Goal: Task Accomplishment & Management: Manage account settings

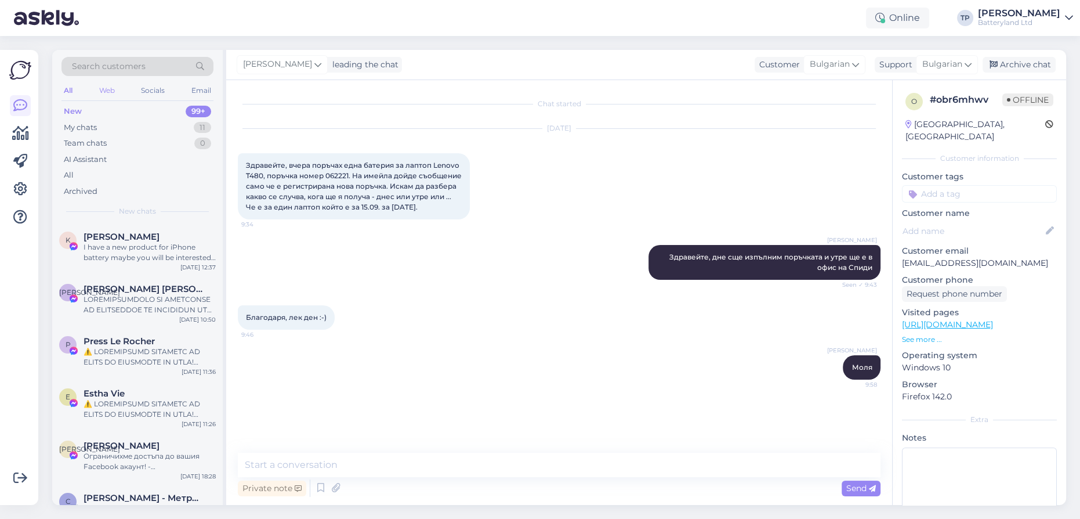
click at [104, 85] on div "Web" at bounding box center [107, 90] width 20 height 15
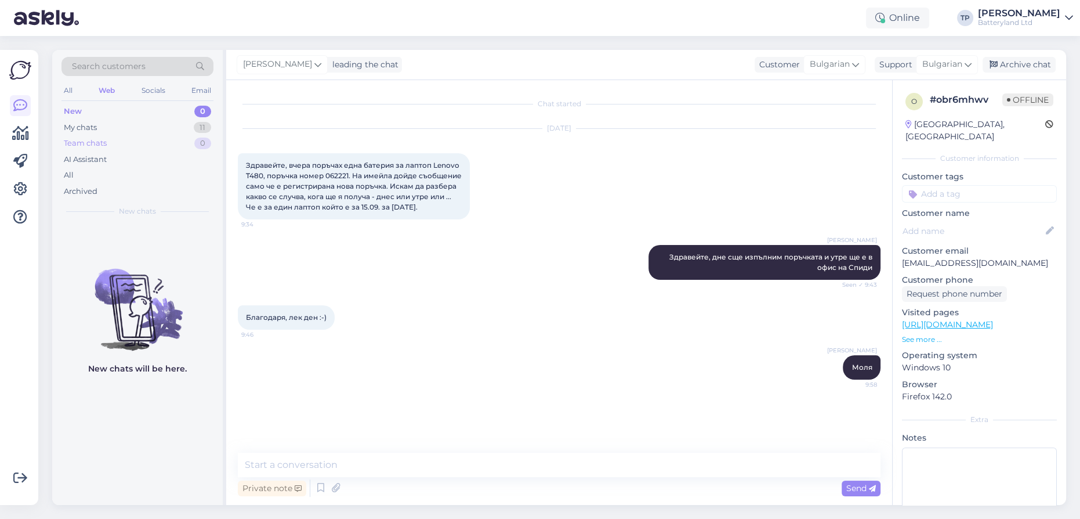
click at [111, 139] on div "Team chats 0" at bounding box center [138, 143] width 152 height 16
click at [120, 128] on div "My chats 11" at bounding box center [138, 128] width 152 height 16
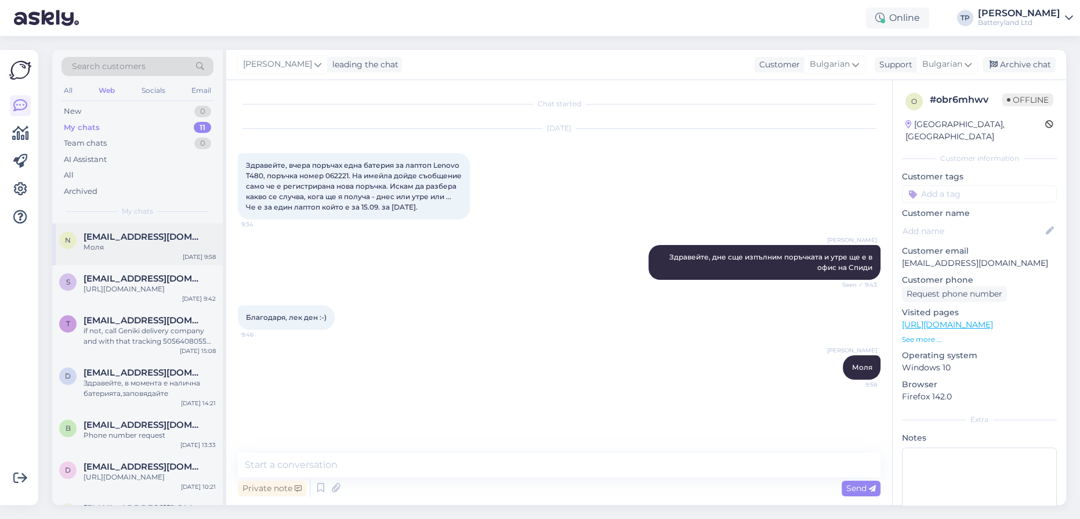
click at [140, 241] on span "[EMAIL_ADDRESS][DOMAIN_NAME]" at bounding box center [144, 237] width 121 height 10
click at [1012, 67] on div "Archive chat" at bounding box center [1019, 65] width 73 height 16
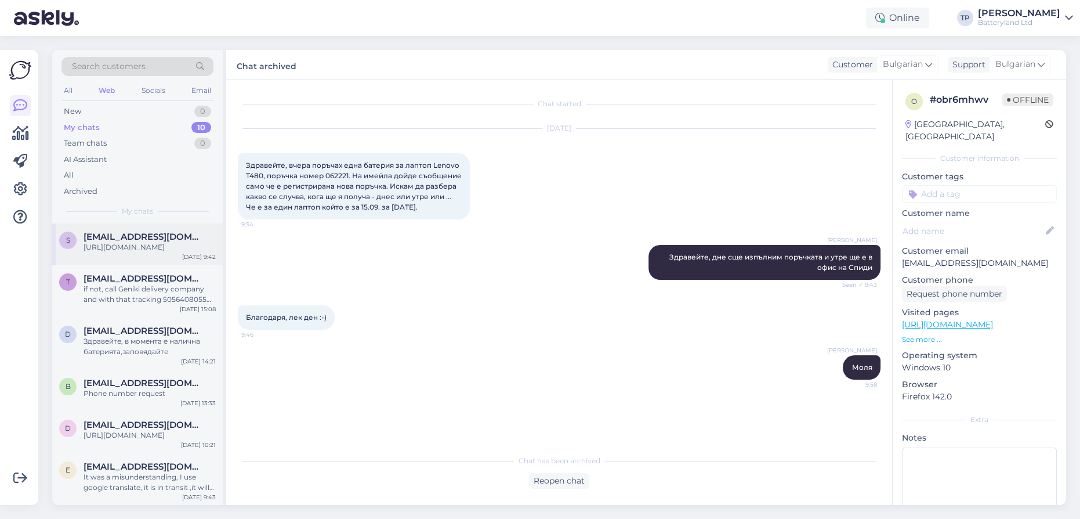
click at [135, 248] on div "s [EMAIL_ADDRESS][DOMAIN_NAME] [URL][DOMAIN_NAME] [DATE] 9:42" at bounding box center [137, 244] width 171 height 42
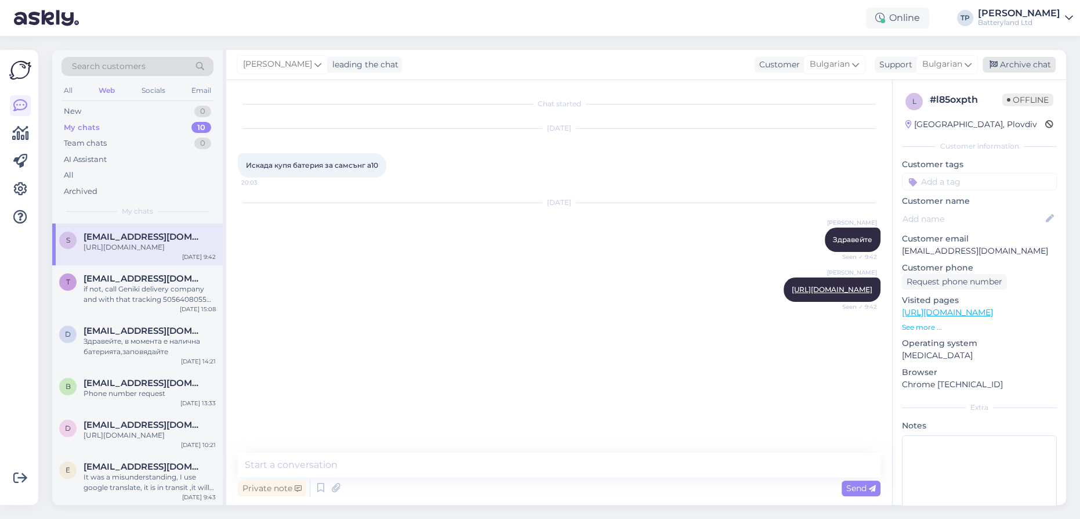
click at [1020, 62] on div "Archive chat" at bounding box center [1019, 65] width 73 height 16
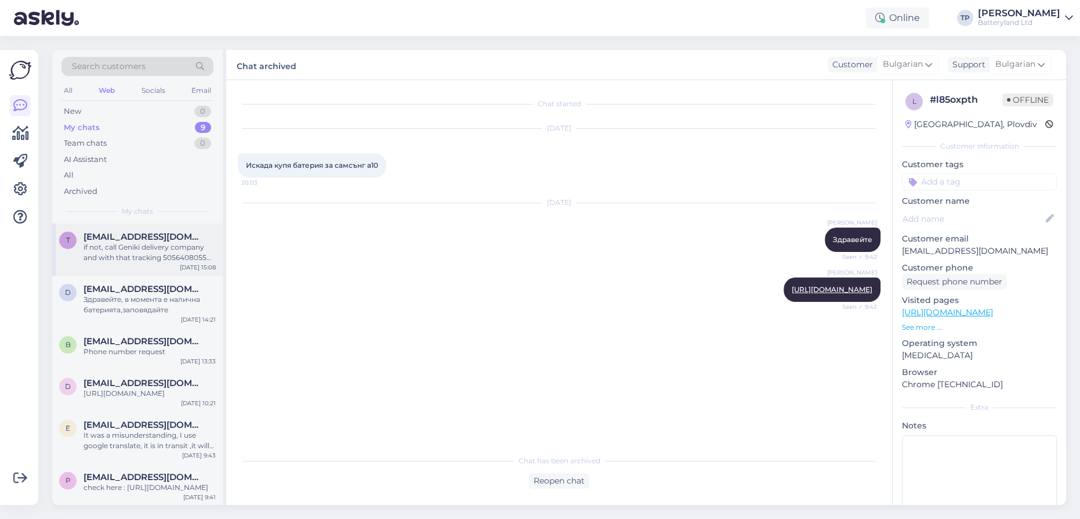
click at [127, 237] on span "[EMAIL_ADDRESS][DOMAIN_NAME]" at bounding box center [144, 237] width 121 height 10
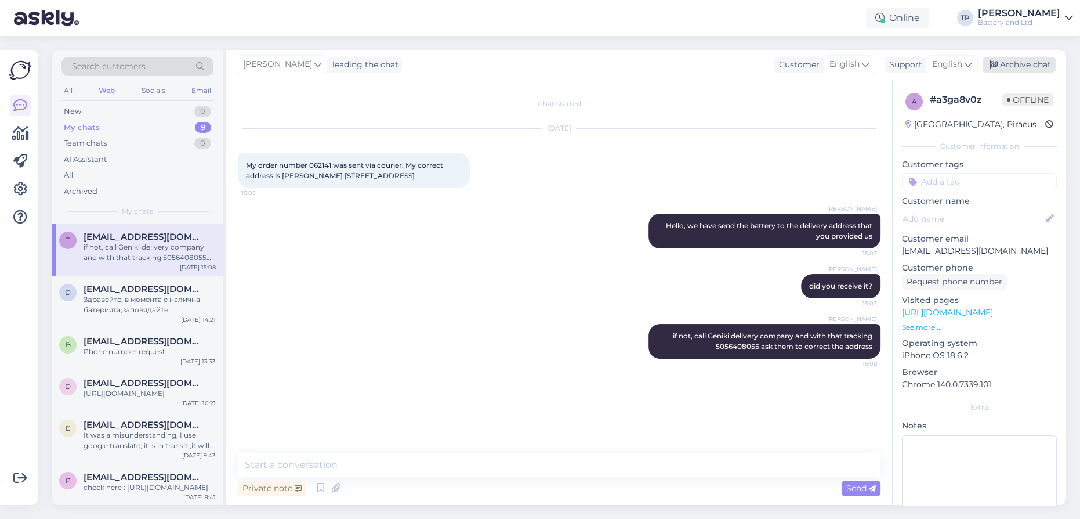
drag, startPoint x: 1029, startPoint y: 68, endPoint x: 935, endPoint y: 75, distance: 94.3
click at [1028, 68] on div "Archive chat" at bounding box center [1019, 65] width 73 height 16
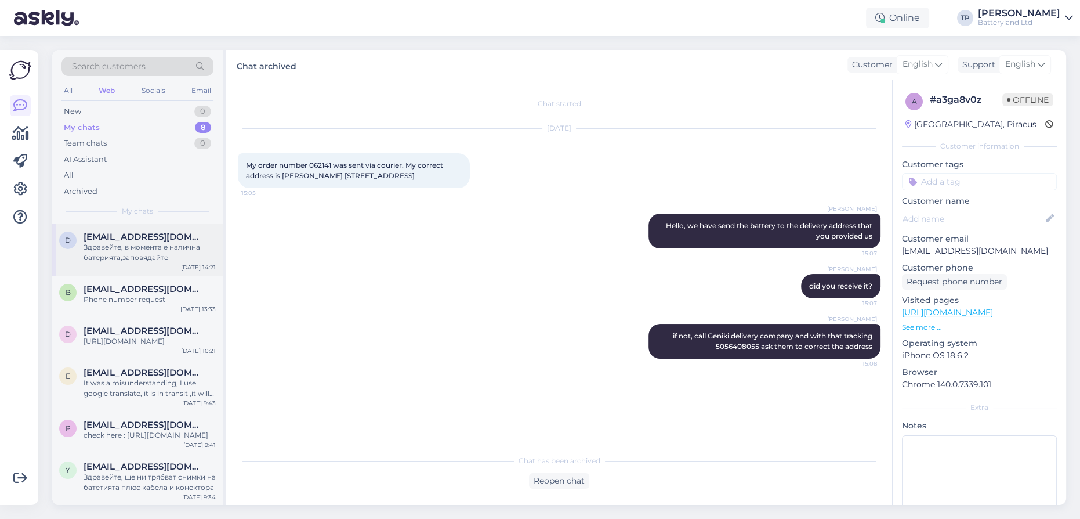
click at [142, 232] on span "[EMAIL_ADDRESS][DOMAIN_NAME]" at bounding box center [144, 237] width 121 height 10
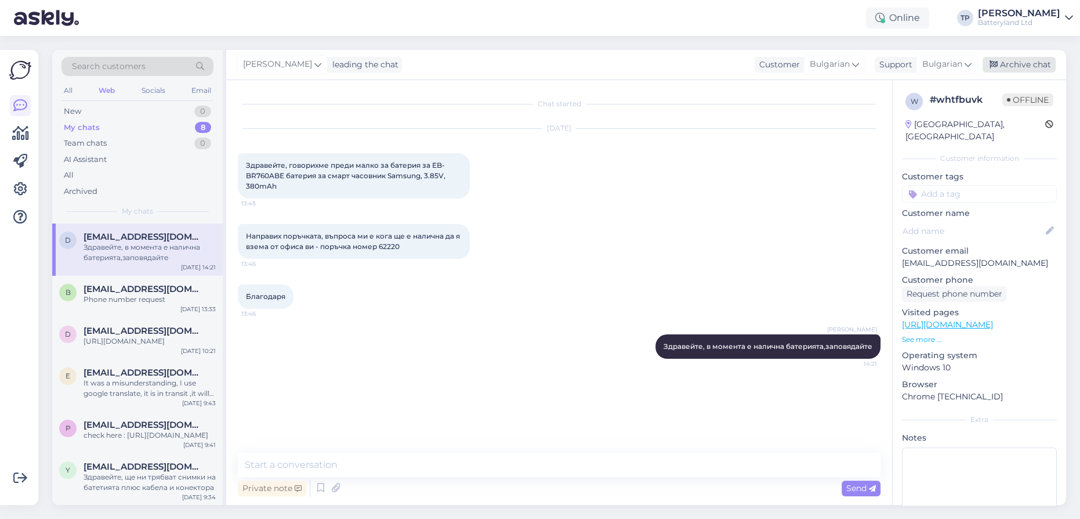
click at [1007, 68] on div "Archive chat" at bounding box center [1019, 65] width 73 height 16
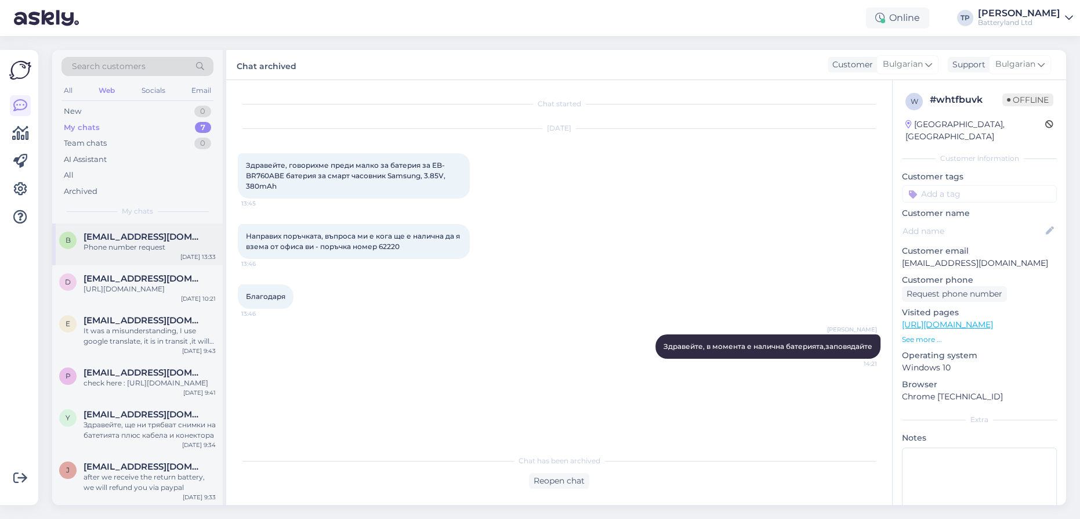
click at [142, 245] on div "[EMAIL_ADDRESS][DOMAIN_NAME] Phone number request" at bounding box center [150, 242] width 132 height 21
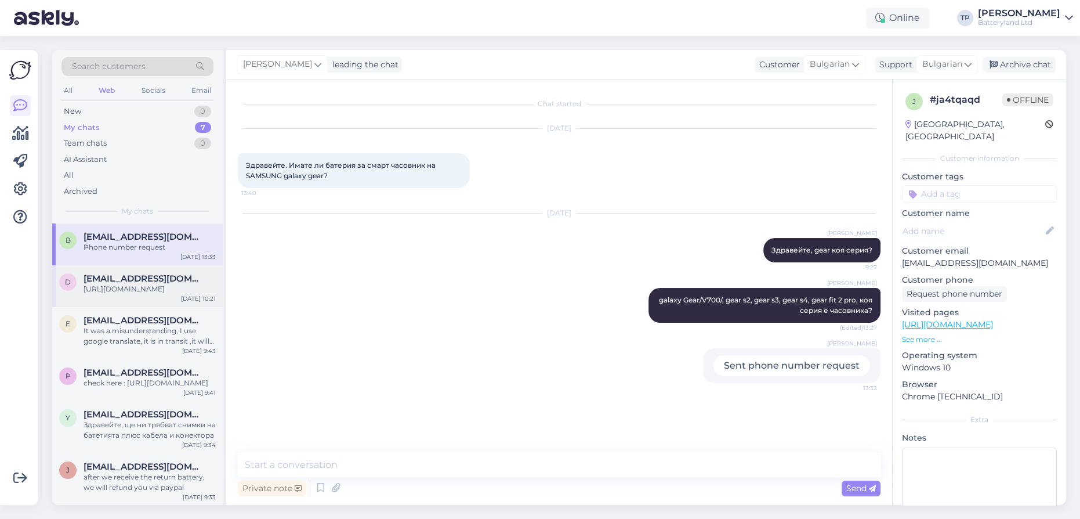
click at [134, 273] on span "[EMAIL_ADDRESS][DOMAIN_NAME]" at bounding box center [144, 278] width 121 height 10
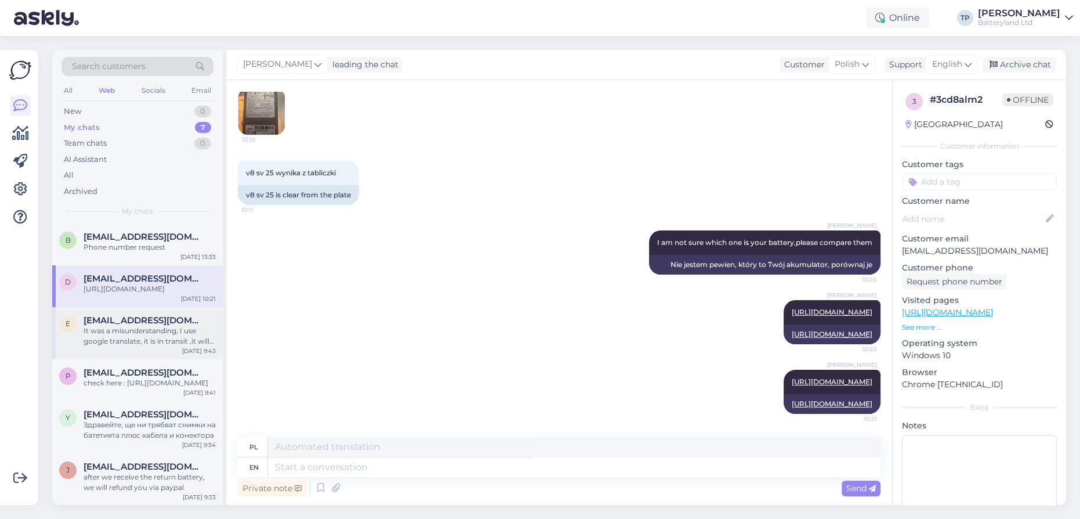
click at [136, 315] on span "[EMAIL_ADDRESS][DOMAIN_NAME]" at bounding box center [144, 320] width 121 height 10
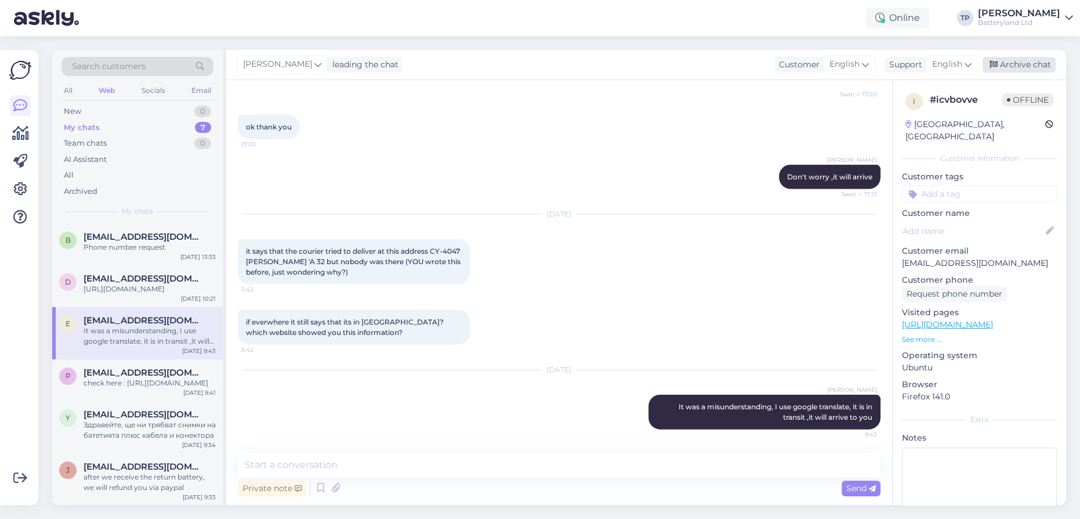
click at [1021, 69] on div "Archive chat" at bounding box center [1019, 65] width 73 height 16
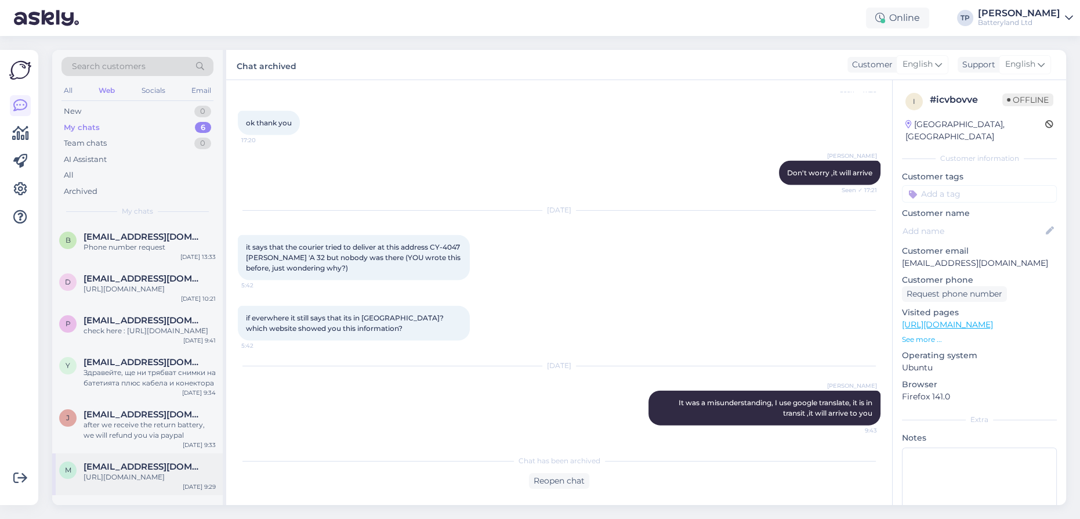
click at [146, 461] on span "[EMAIL_ADDRESS][DOMAIN_NAME]" at bounding box center [144, 466] width 121 height 10
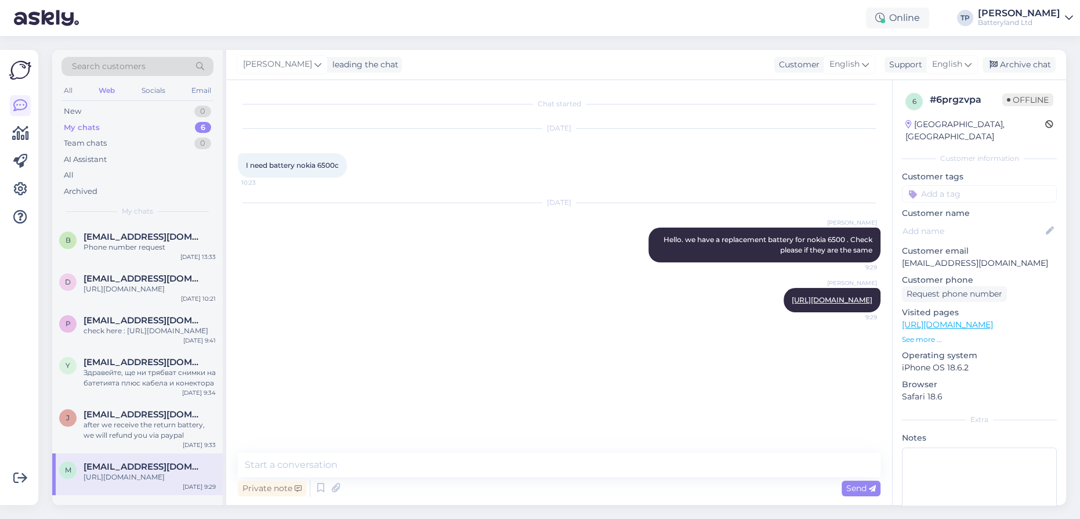
scroll to position [0, 0]
drag, startPoint x: 1034, startPoint y: 66, endPoint x: 549, endPoint y: 229, distance: 511.6
click at [1033, 67] on div "Archive chat" at bounding box center [1019, 65] width 73 height 16
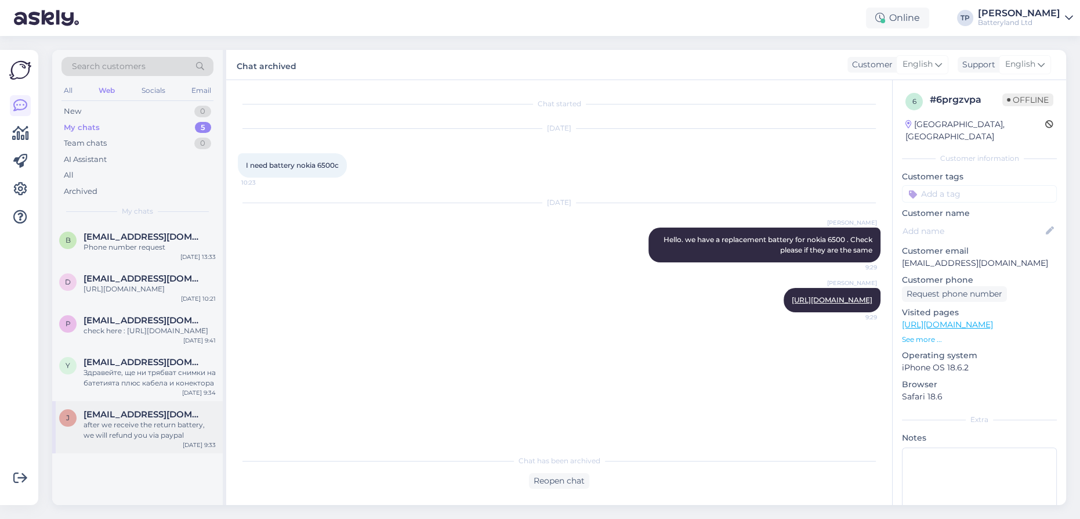
click at [153, 409] on span "[EMAIL_ADDRESS][DOMAIN_NAME]" at bounding box center [144, 414] width 121 height 10
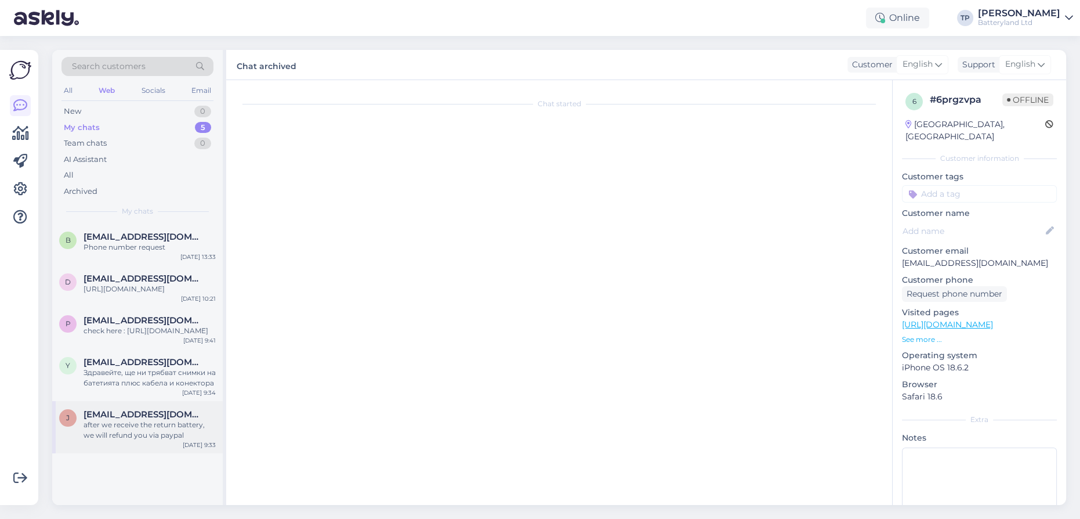
scroll to position [479, 0]
